Goal: Use online tool/utility: Utilize a website feature to perform a specific function

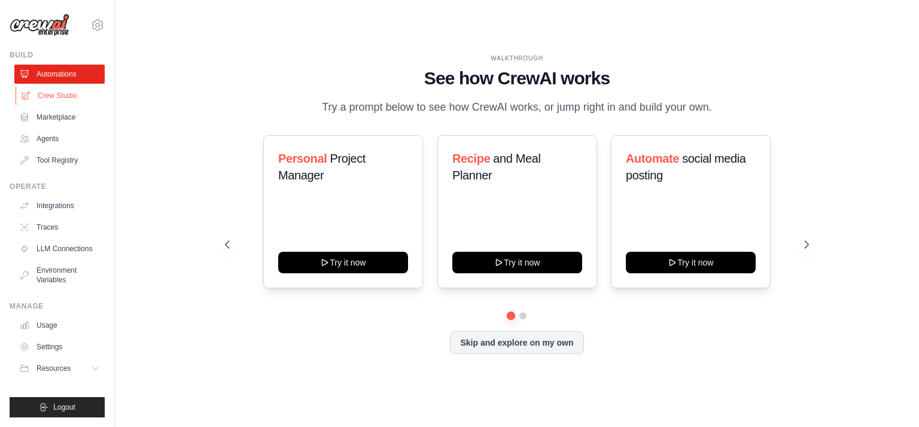
click at [55, 98] on link "Crew Studio" at bounding box center [61, 95] width 90 height 19
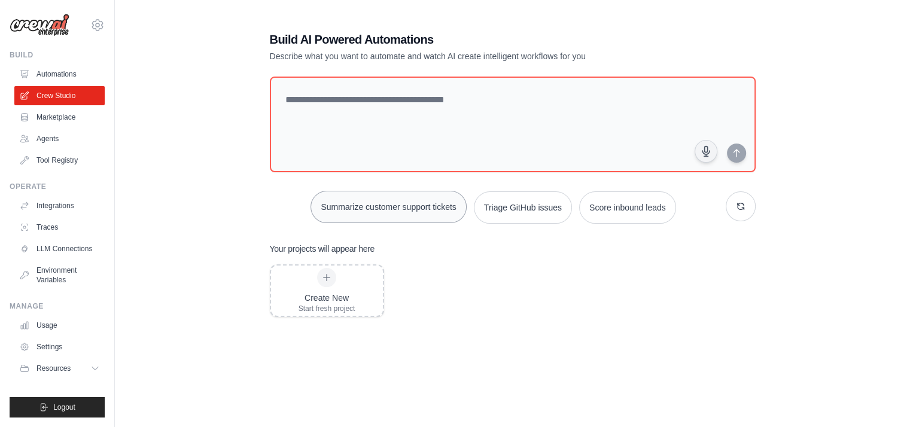
click at [382, 206] on button "Summarize customer support tickets" at bounding box center [388, 207] width 156 height 32
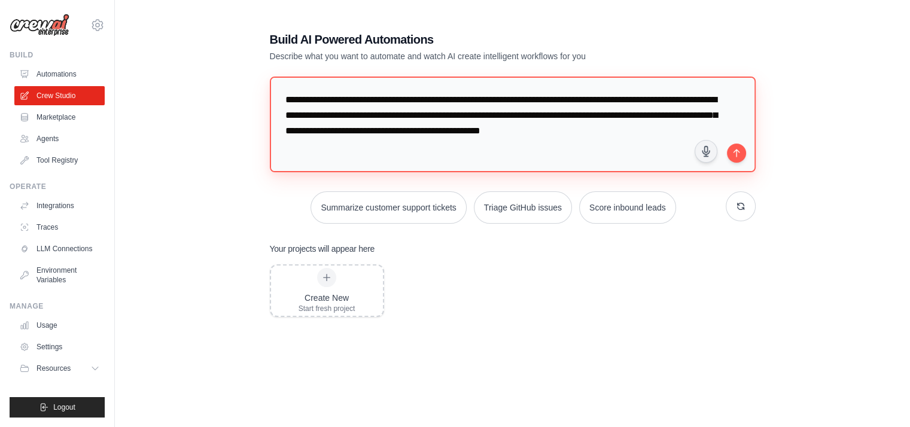
scroll to position [21, 0]
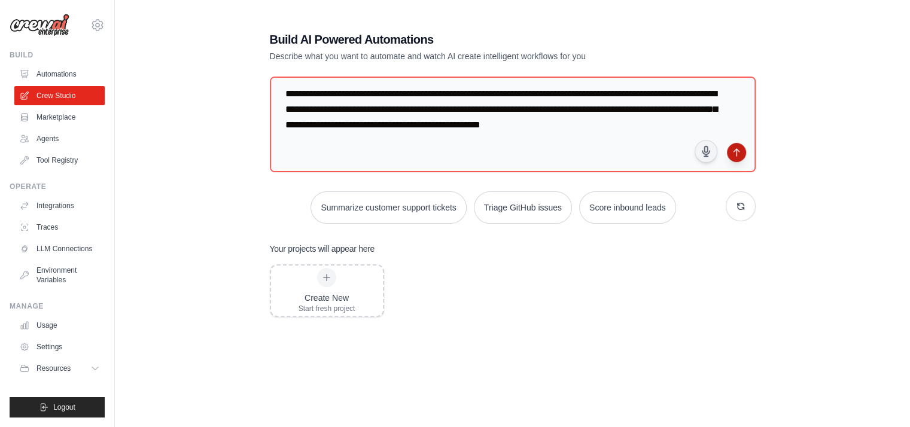
click at [732, 151] on icon "submit" at bounding box center [737, 153] width 10 height 10
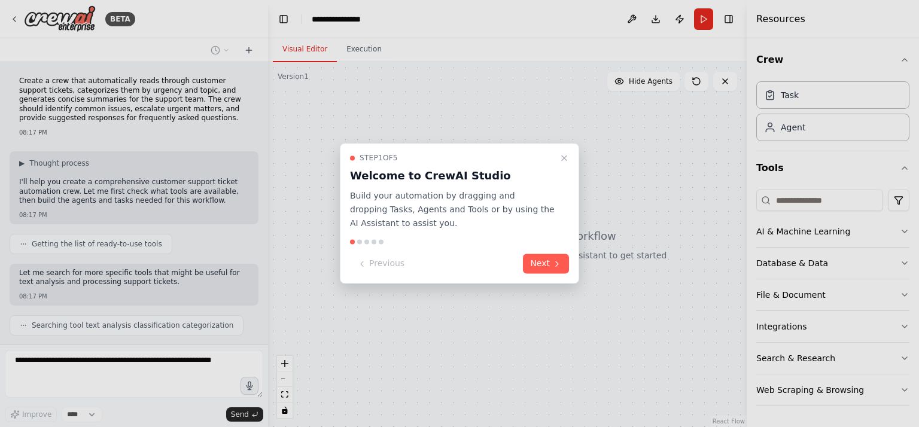
scroll to position [60, 0]
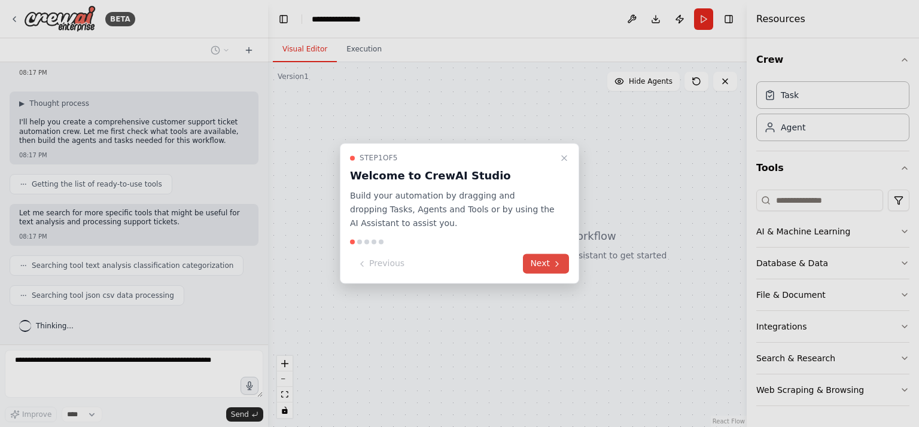
click at [543, 264] on button "Next" at bounding box center [546, 264] width 46 height 20
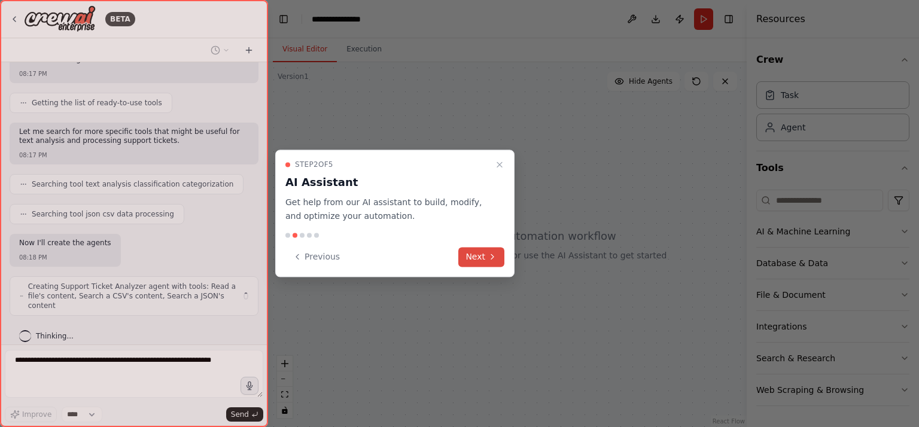
scroll to position [151, 0]
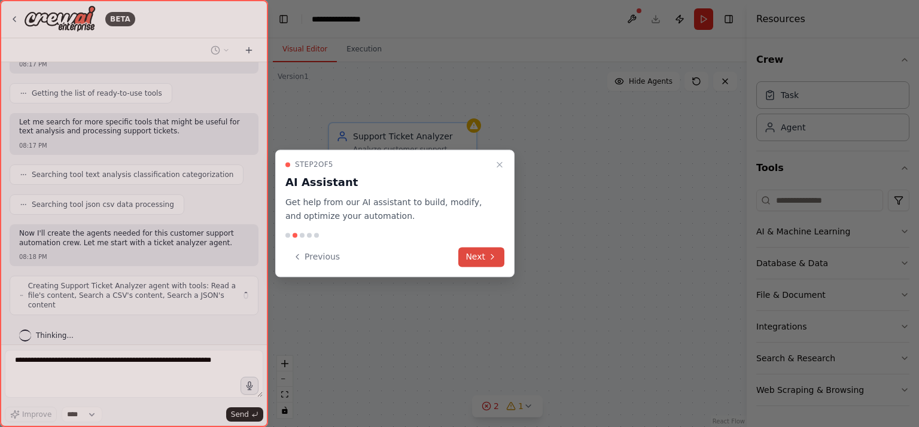
click at [482, 254] on button "Next" at bounding box center [481, 257] width 46 height 20
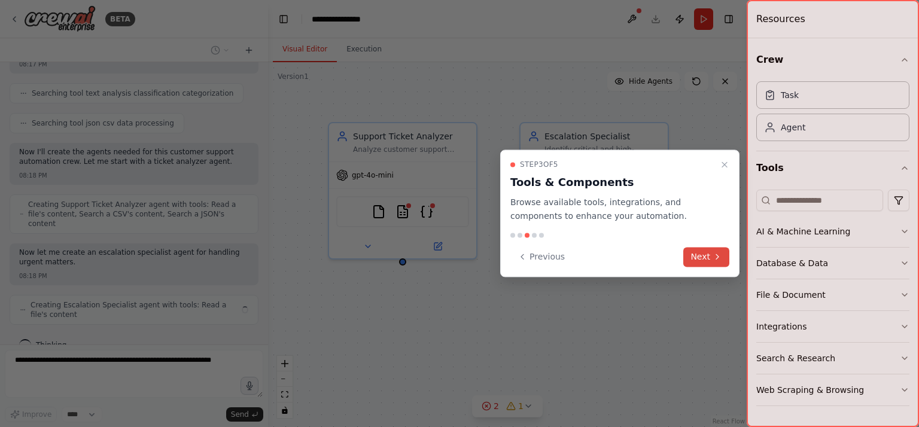
scroll to position [242, 0]
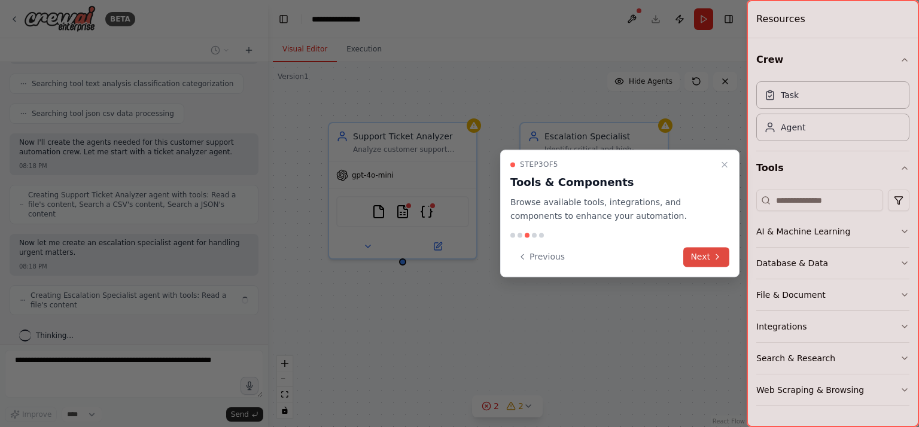
click at [706, 260] on button "Next" at bounding box center [706, 257] width 46 height 20
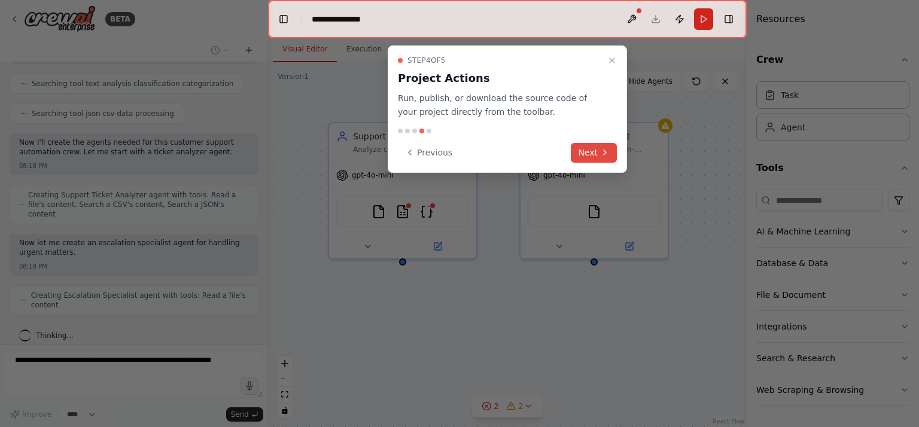
click at [582, 150] on button "Next" at bounding box center [594, 153] width 46 height 20
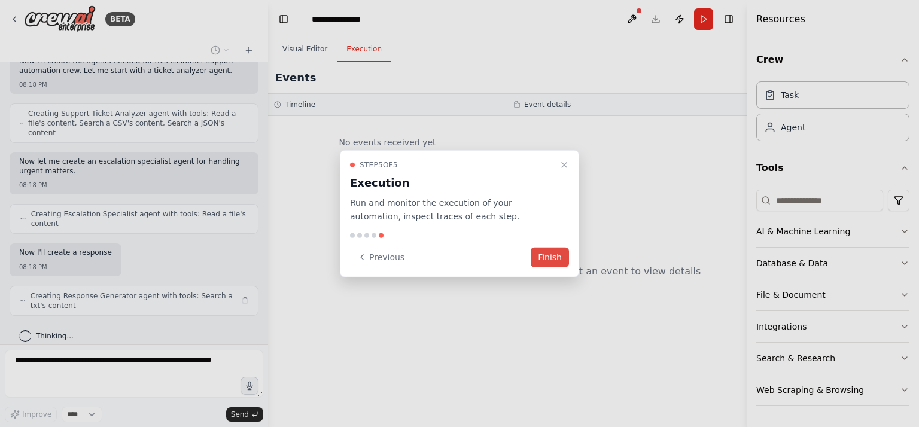
scroll to position [323, 0]
click at [549, 255] on button "Finish" at bounding box center [550, 257] width 38 height 20
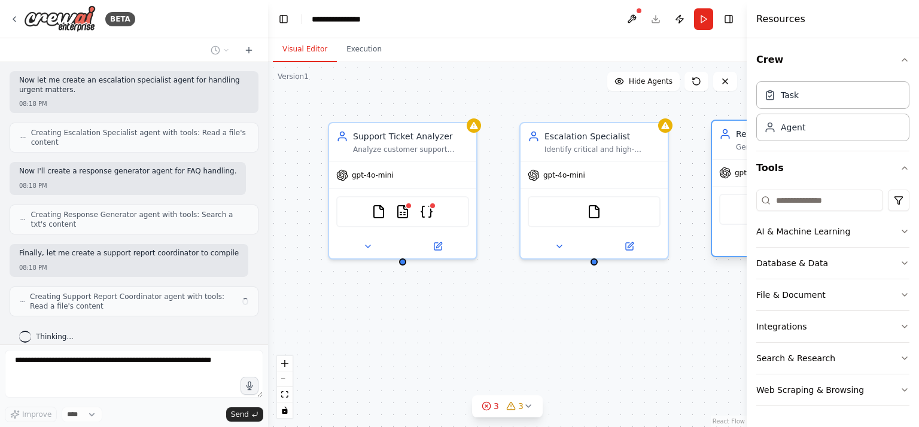
scroll to position [414, 0]
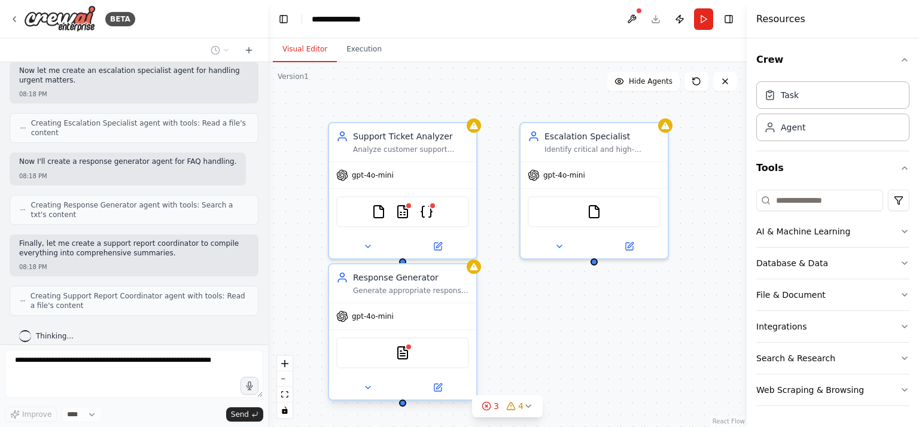
drag, startPoint x: 721, startPoint y: 151, endPoint x: 344, endPoint y: 298, distance: 404.9
click at [344, 298] on div "Response Generator Generate appropriate response templates and suggested replie…" at bounding box center [402, 283] width 147 height 38
click at [358, 174] on span "gpt-4o-mini" at bounding box center [373, 173] width 42 height 10
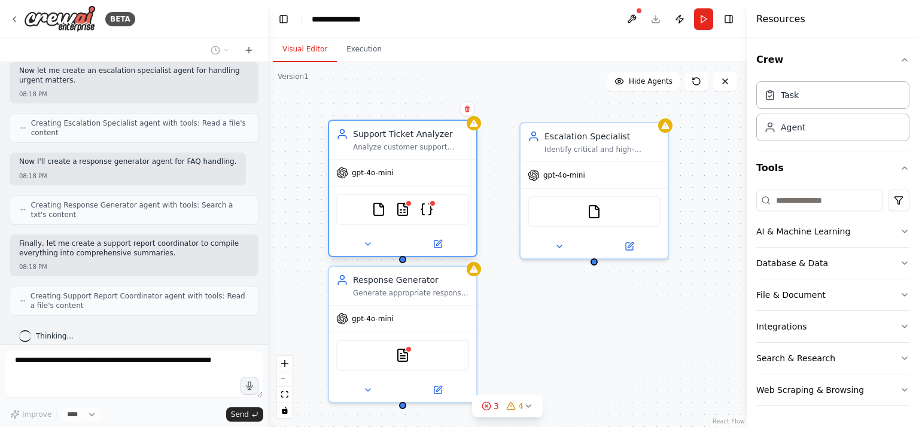
click at [339, 172] on icon at bounding box center [342, 172] width 11 height 11
click at [391, 141] on div "Support Ticket Analyzer Analyze customer support tickets to categorize them by …" at bounding box center [411, 140] width 116 height 24
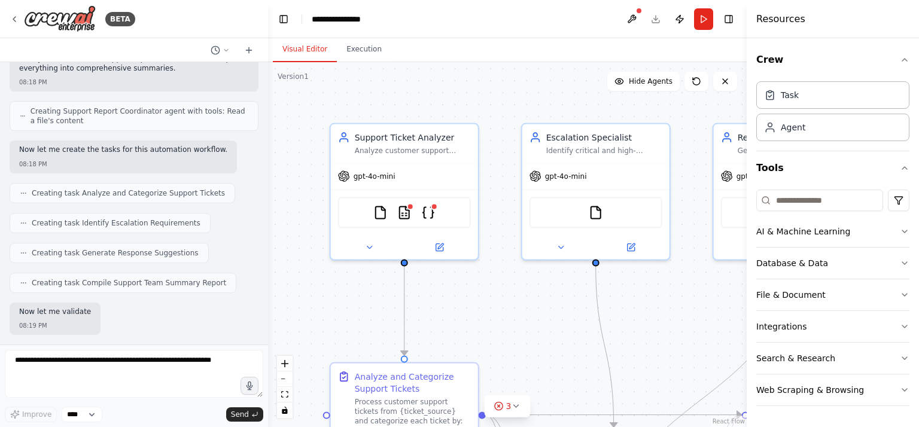
scroll to position [646, 0]
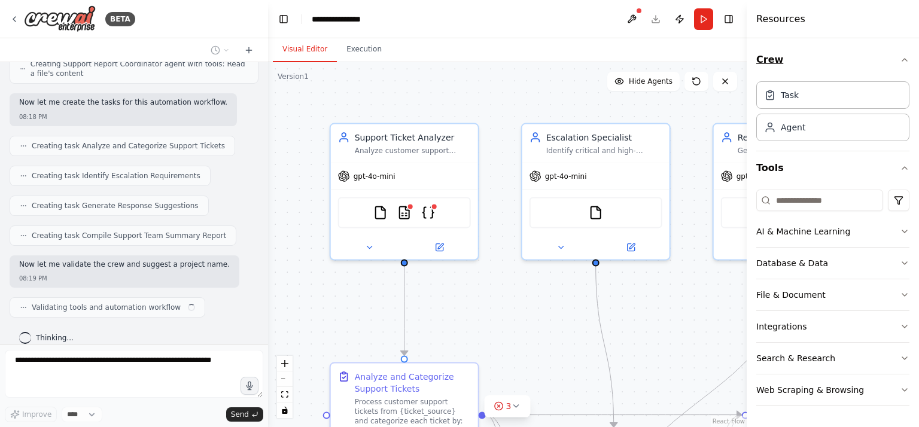
click at [903, 59] on icon "button" at bounding box center [904, 60] width 5 height 2
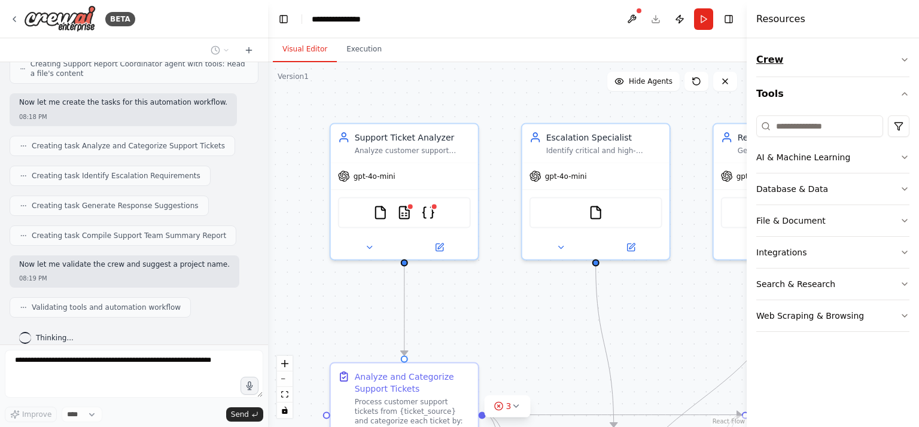
click at [906, 62] on icon "button" at bounding box center [905, 60] width 10 height 10
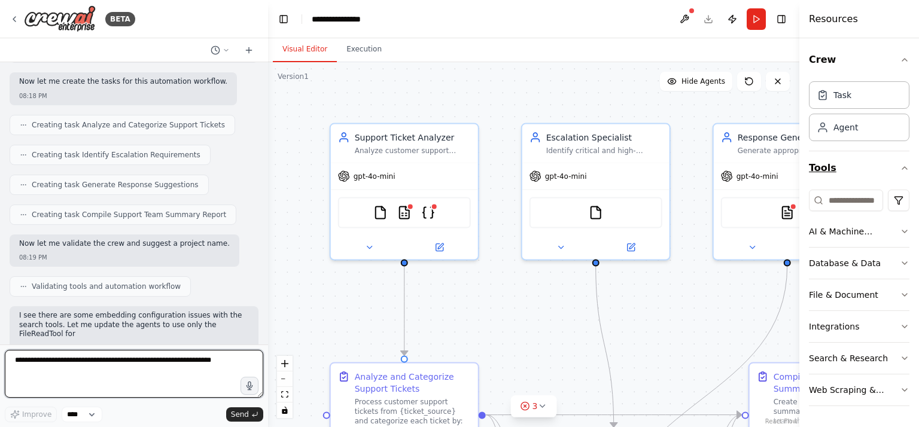
drag, startPoint x: 749, startPoint y: 157, endPoint x: 899, endPoint y: 170, distance: 150.8
click at [918, 172] on div "Resources Crew Task Agent Tools AI & Machine Learning Database & Data File & Do…" at bounding box center [859, 213] width 120 height 427
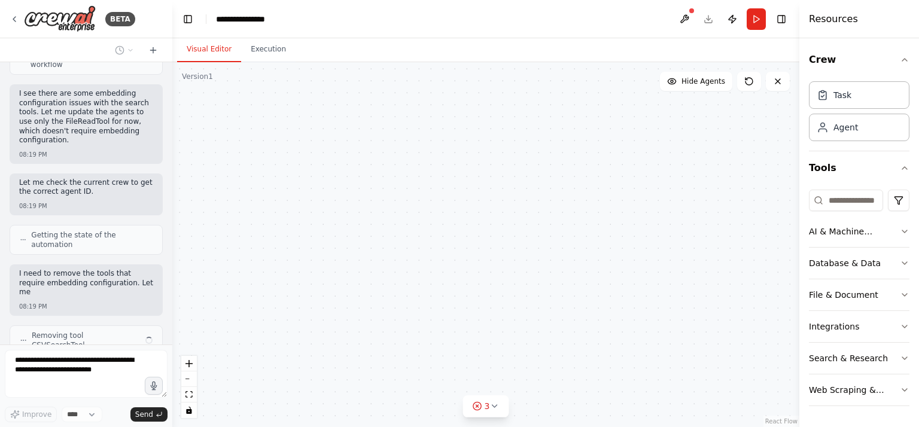
scroll to position [1153, 0]
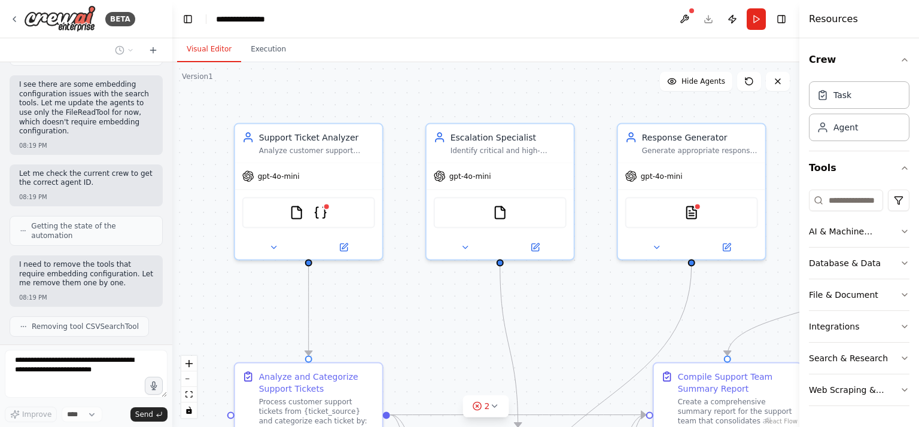
drag, startPoint x: 267, startPoint y: 182, endPoint x: 172, endPoint y: 172, distance: 95.1
click at [172, 172] on div "BETA Create a crew that automatically reads through customer support tickets, c…" at bounding box center [459, 213] width 919 height 427
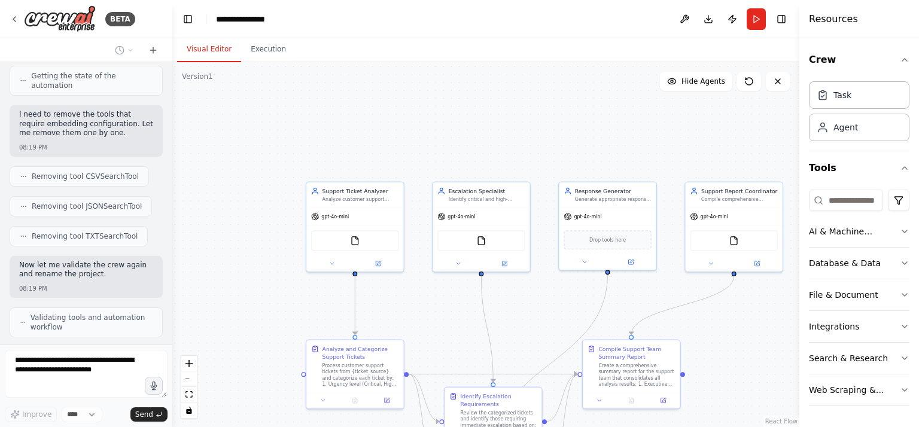
scroll to position [1342, 0]
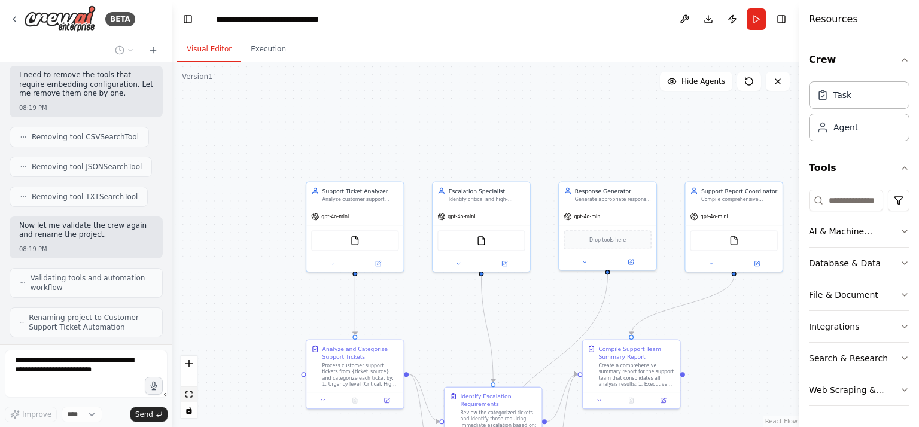
click at [190, 392] on icon "fit view" at bounding box center [188, 394] width 7 height 7
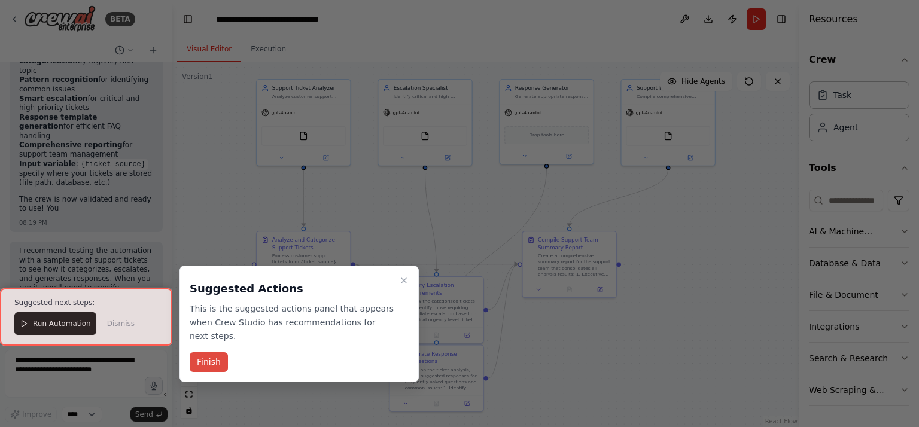
click at [207, 352] on button "Finish" at bounding box center [209, 362] width 38 height 20
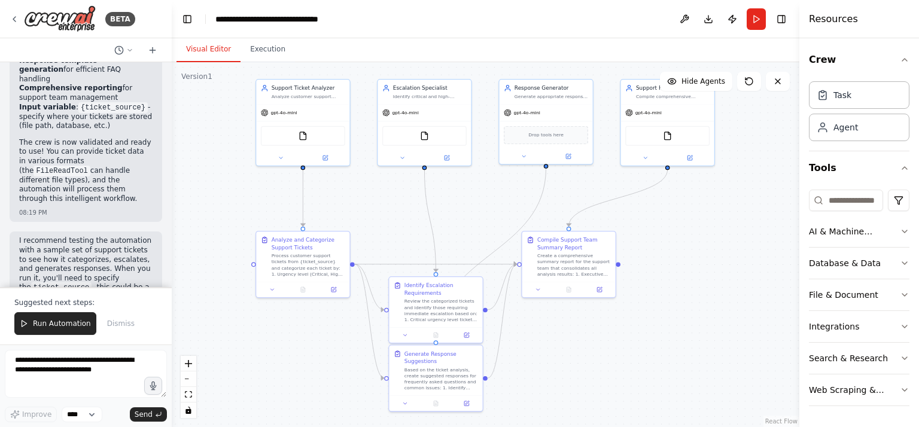
scroll to position [2062, 0]
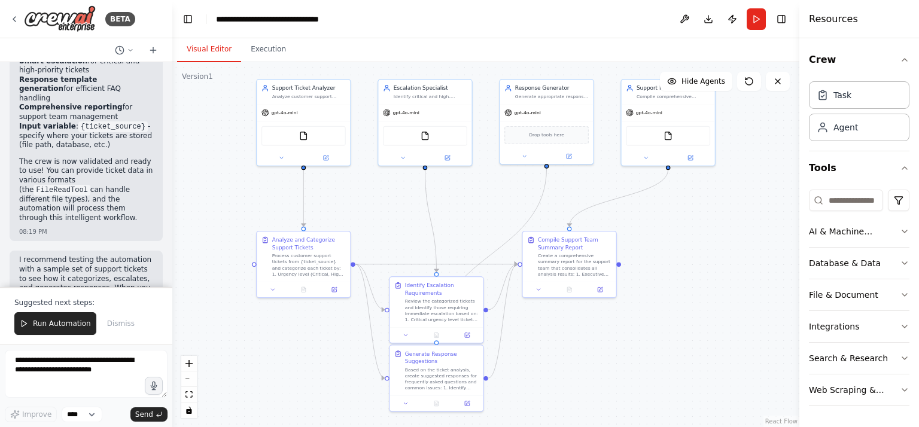
click at [172, 267] on div "BETA Create a crew that automatically reads through customer support tickets, c…" at bounding box center [459, 213] width 919 height 427
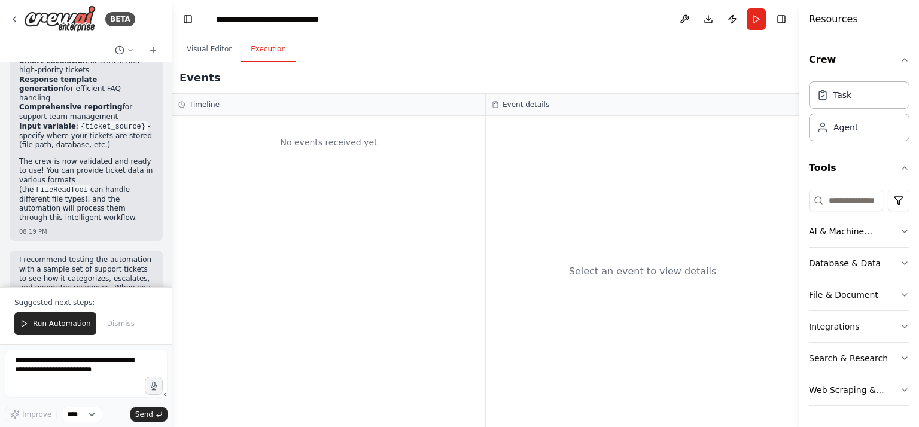
click at [261, 47] on button "Execution" at bounding box center [268, 49] width 54 height 25
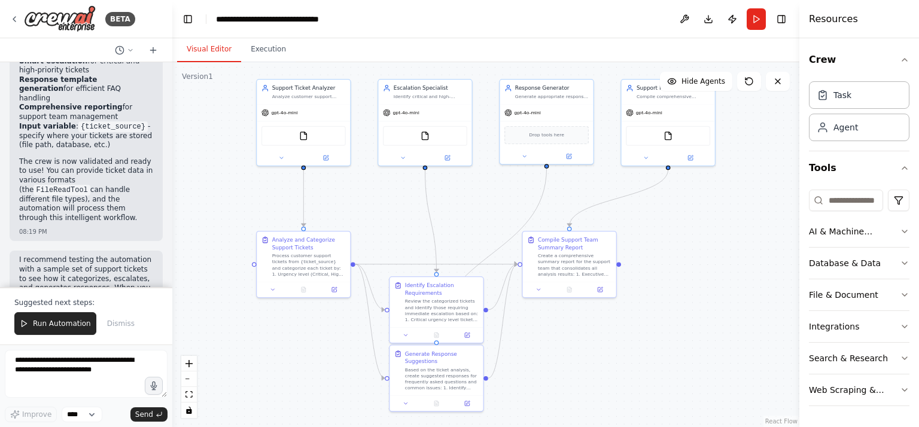
click at [211, 41] on button "Visual Editor" at bounding box center [209, 49] width 64 height 25
click at [680, 16] on button at bounding box center [684, 19] width 19 height 22
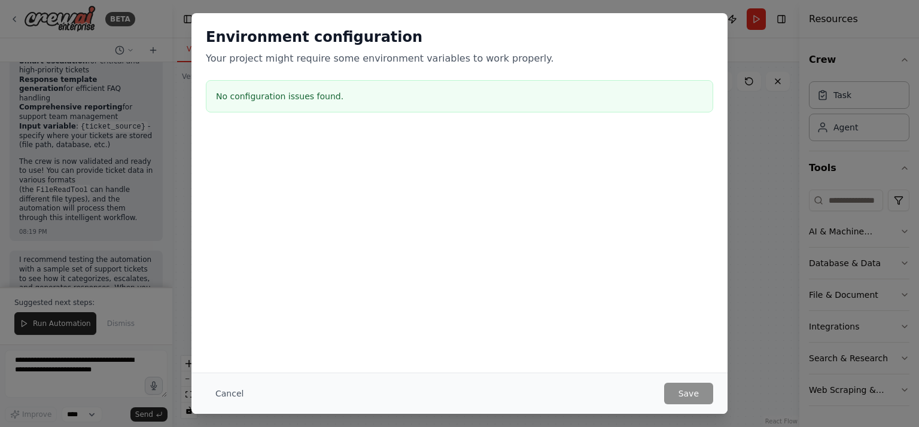
click at [228, 395] on button "Cancel" at bounding box center [229, 394] width 47 height 22
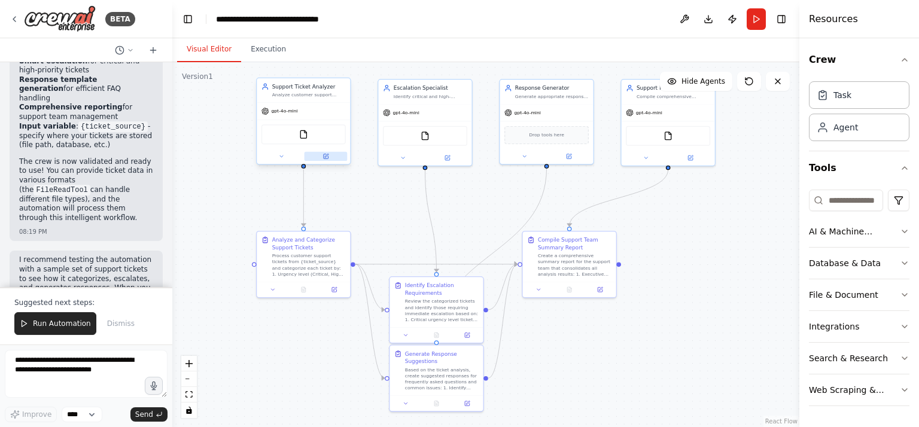
click at [325, 157] on icon at bounding box center [326, 156] width 5 height 5
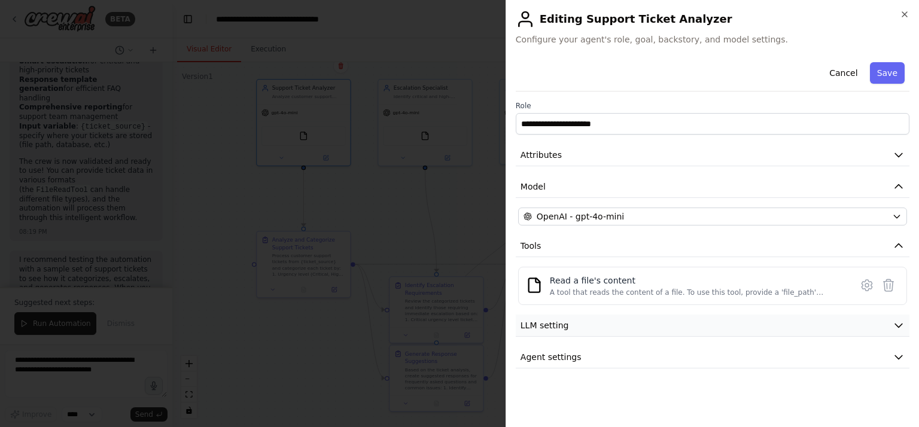
click at [898, 322] on icon "button" at bounding box center [898, 325] width 12 height 12
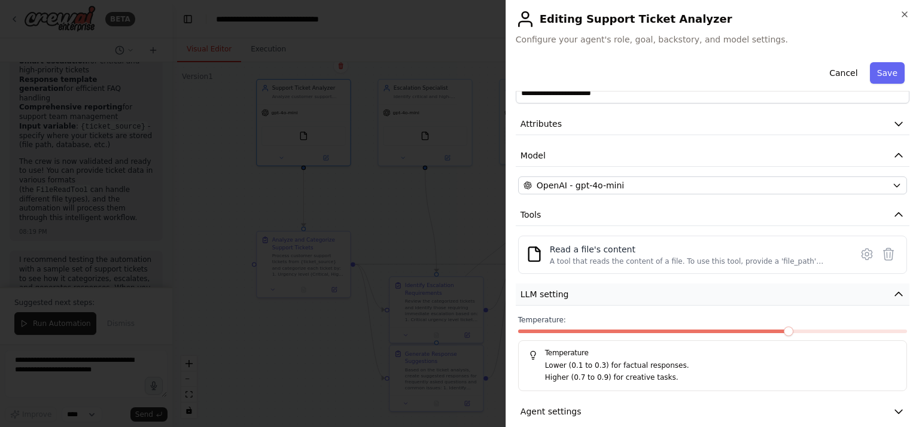
scroll to position [45, 0]
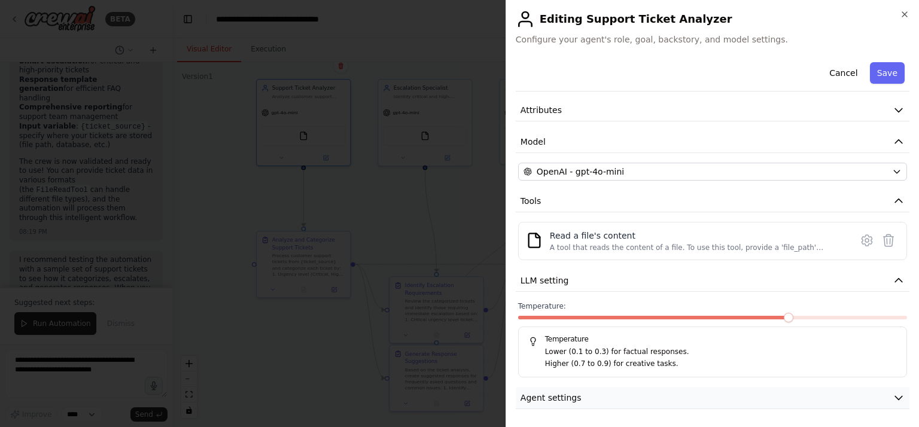
click at [570, 399] on span "Agent settings" at bounding box center [550, 398] width 61 height 12
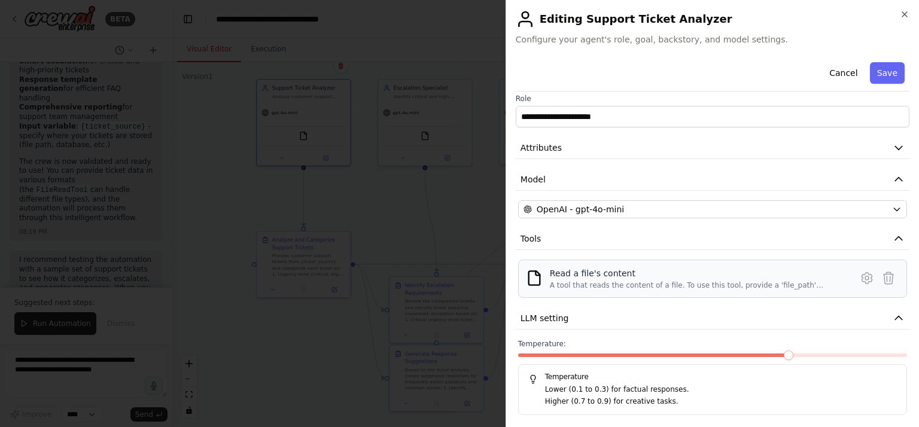
scroll to position [0, 0]
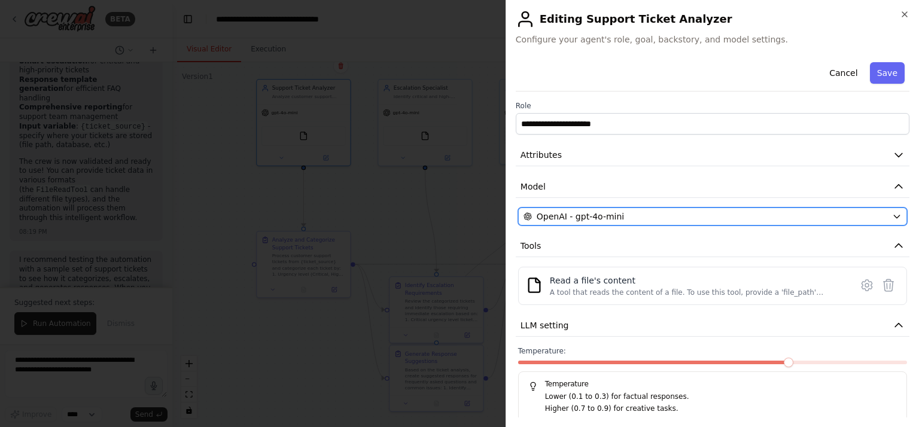
click at [892, 218] on icon "button" at bounding box center [897, 217] width 10 height 10
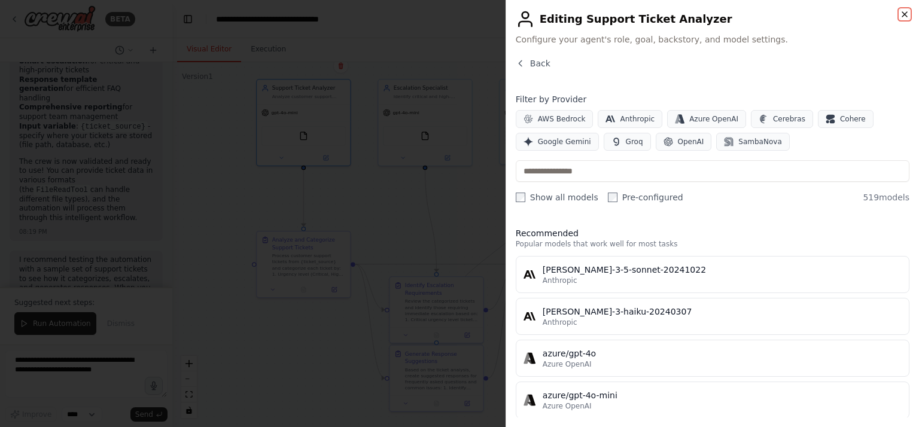
click at [903, 14] on icon "button" at bounding box center [904, 14] width 5 height 5
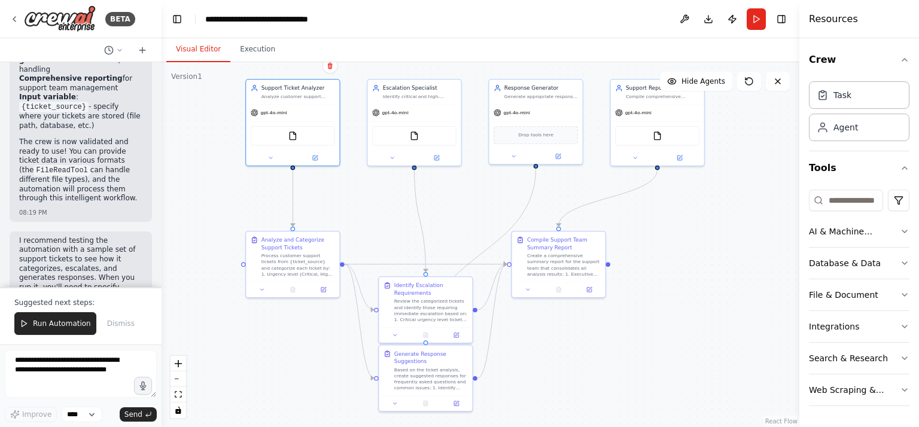
scroll to position [2147, 0]
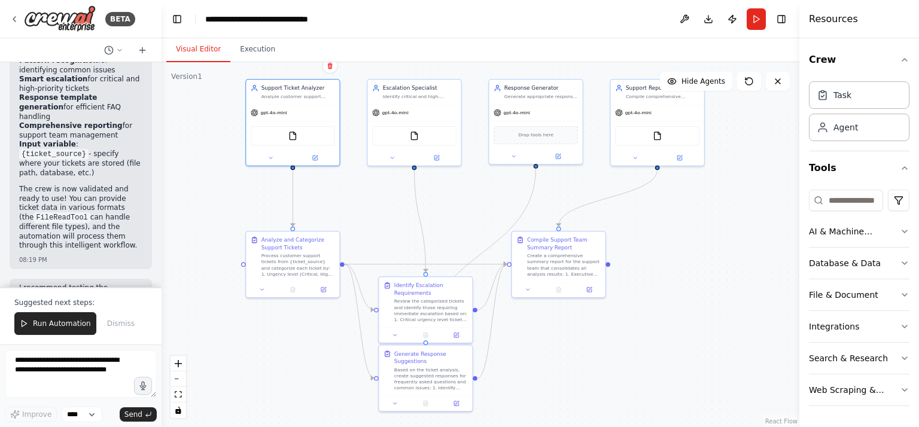
drag, startPoint x: 167, startPoint y: 269, endPoint x: 162, endPoint y: 208, distance: 61.3
click at [162, 208] on div "BETA Create a crew that automatically reads through customer support tickets, c…" at bounding box center [459, 213] width 919 height 427
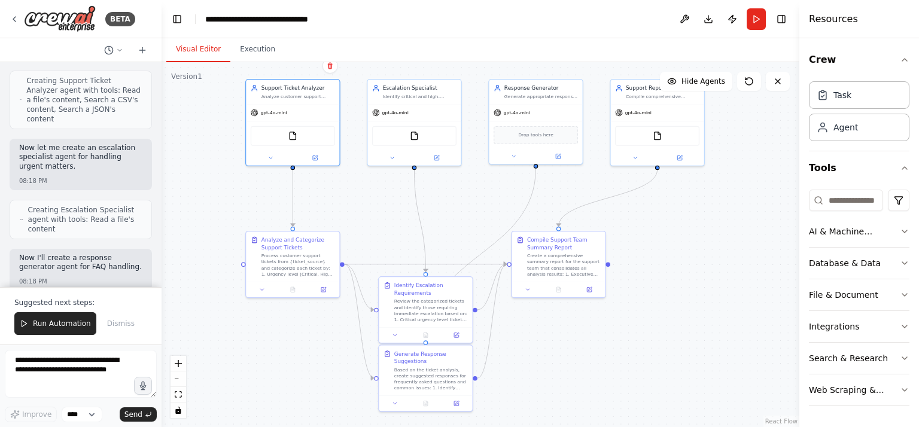
scroll to position [517, 0]
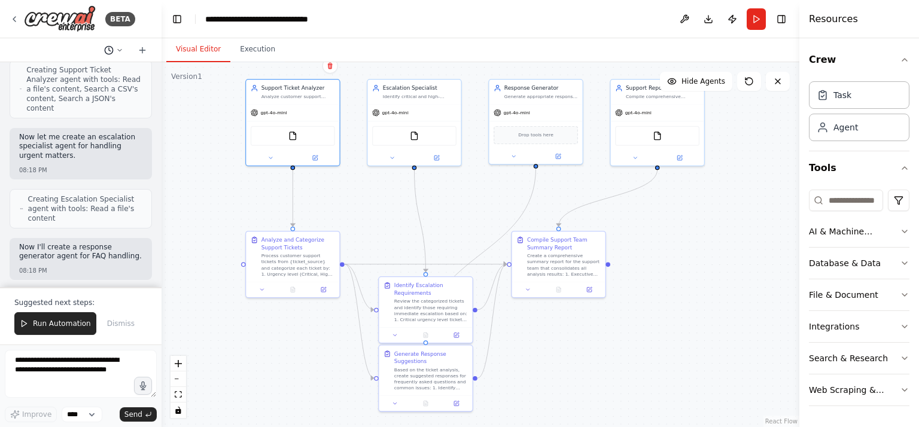
click at [120, 50] on icon at bounding box center [119, 50] width 7 height 7
